Goal: Download file/media

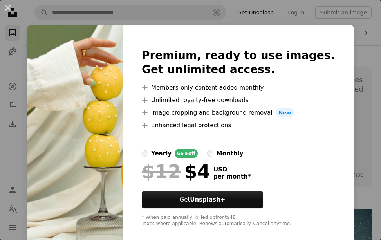
scroll to position [3210, 0]
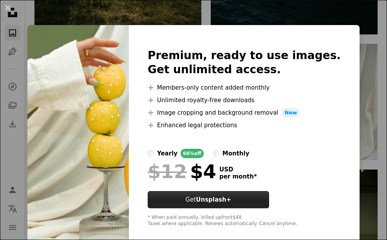
click at [217, 198] on button "Get Unsplash+" at bounding box center [208, 199] width 121 height 17
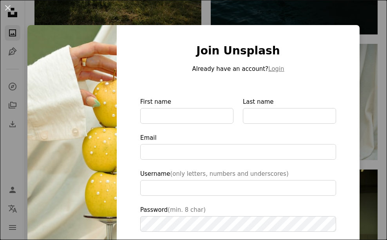
click at [74, 96] on img at bounding box center [71, 177] width 89 height 304
click at [76, 95] on img at bounding box center [71, 177] width 89 height 304
drag, startPoint x: 76, startPoint y: 95, endPoint x: 92, endPoint y: 82, distance: 20.6
click at [76, 94] on img at bounding box center [71, 177] width 89 height 304
click at [352, 9] on div "An X shape Join Unsplash Already have an account? Login First name Last name Em…" at bounding box center [193, 120] width 387 height 240
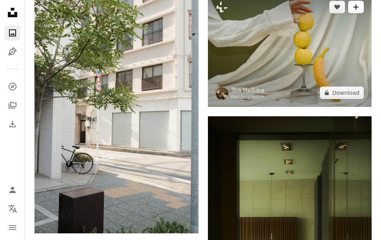
click at [352, 9] on div "Plus sign for Unsplash+ A heart A plus sign Toa Heftiba For Unsplash+ A lock Do…" at bounding box center [290, 50] width 164 height 114
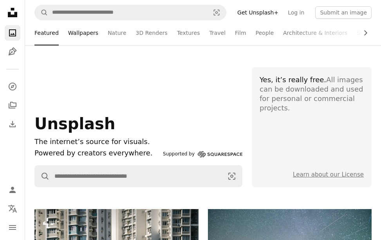
click at [90, 33] on link "Wallpapers" at bounding box center [83, 32] width 30 height 25
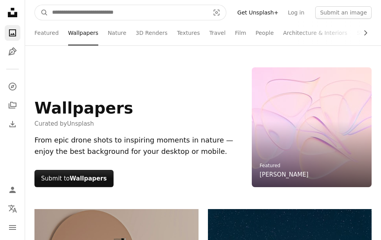
click at [139, 14] on input "Find visuals sitewide" at bounding box center [127, 12] width 159 height 15
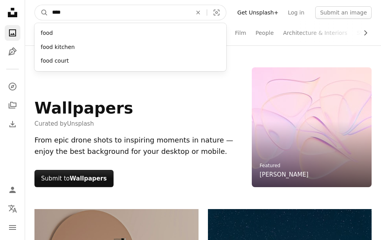
click at [189, 13] on input "****" at bounding box center [118, 12] width 141 height 15
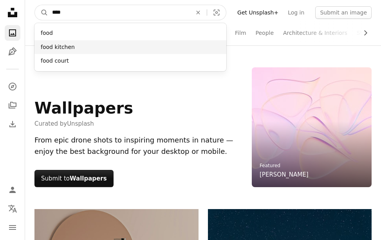
type input "****"
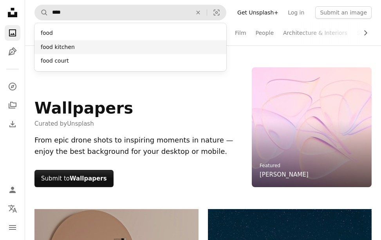
click at [85, 47] on div "food kitchen" at bounding box center [130, 47] width 192 height 14
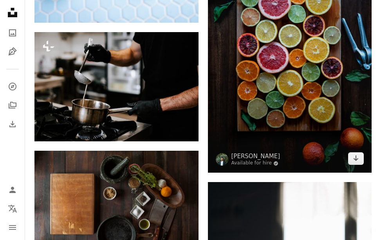
scroll to position [1214, 0]
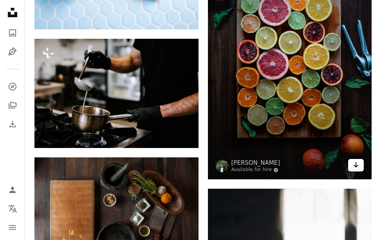
click at [359, 164] on link "Arrow pointing down" at bounding box center [356, 165] width 16 height 13
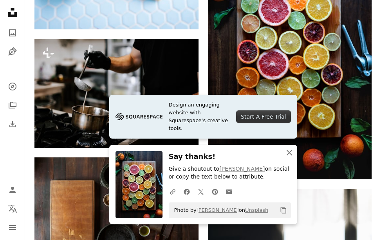
click at [289, 151] on icon "An X shape" at bounding box center [289, 152] width 9 height 9
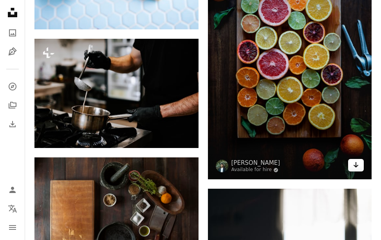
click at [356, 165] on icon "Download" at bounding box center [355, 164] width 5 height 5
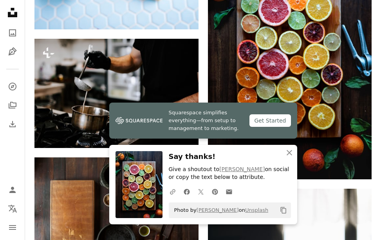
click at [283, 208] on icon "Copy content" at bounding box center [283, 210] width 7 height 7
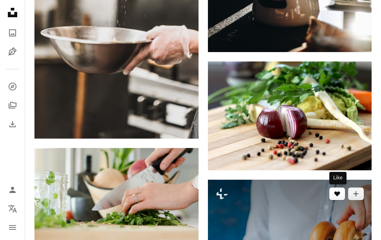
scroll to position [1594, 0]
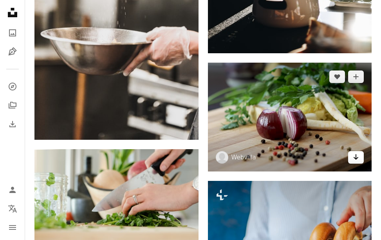
click at [357, 157] on icon "Arrow pointing down" at bounding box center [356, 156] width 6 height 9
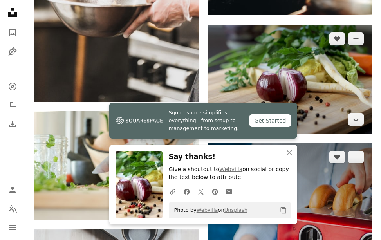
scroll to position [1751, 0]
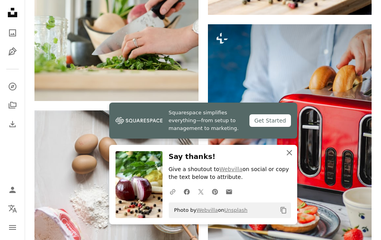
click at [289, 153] on icon "button" at bounding box center [289, 152] width 5 height 5
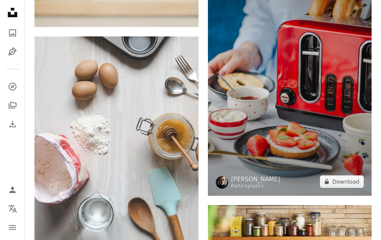
scroll to position [2025, 0]
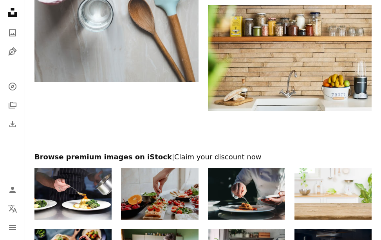
click at [163, 198] on img at bounding box center [159, 194] width 77 height 52
